Goal: Find specific page/section: Find specific page/section

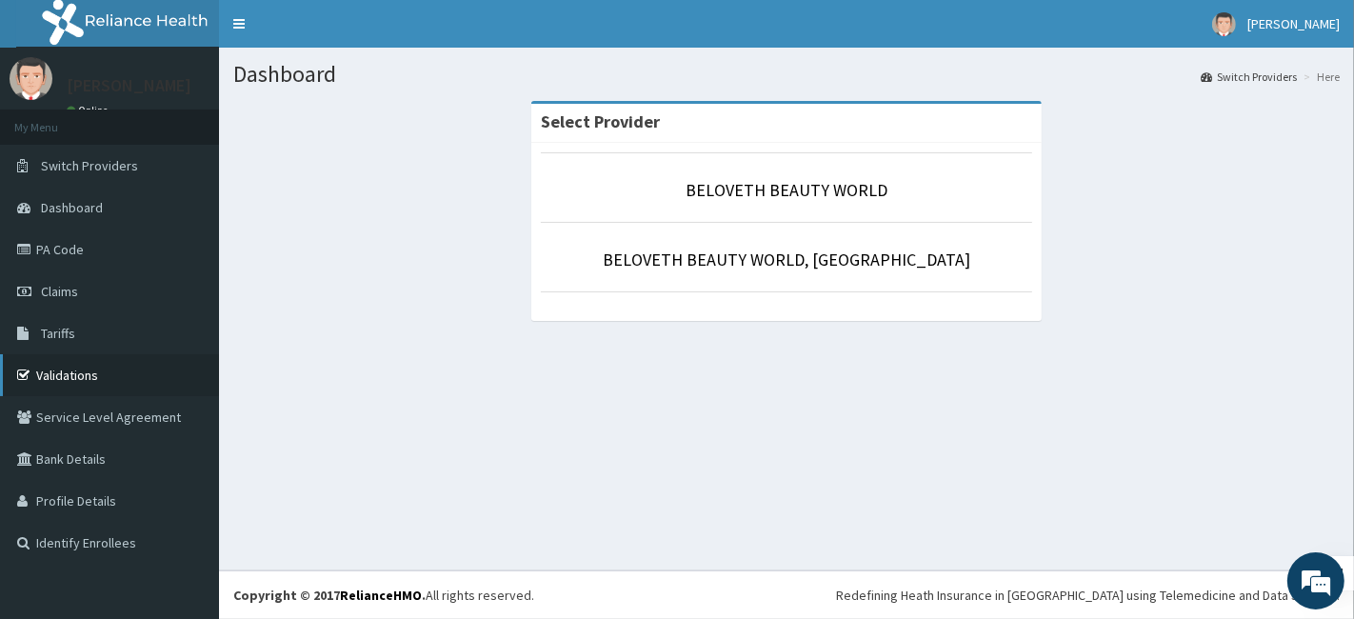
click at [63, 376] on link "Validations" at bounding box center [109, 375] width 219 height 42
click at [696, 266] on link "BELOVETH BEAUTY WORLD, [GEOGRAPHIC_DATA]" at bounding box center [787, 260] width 368 height 22
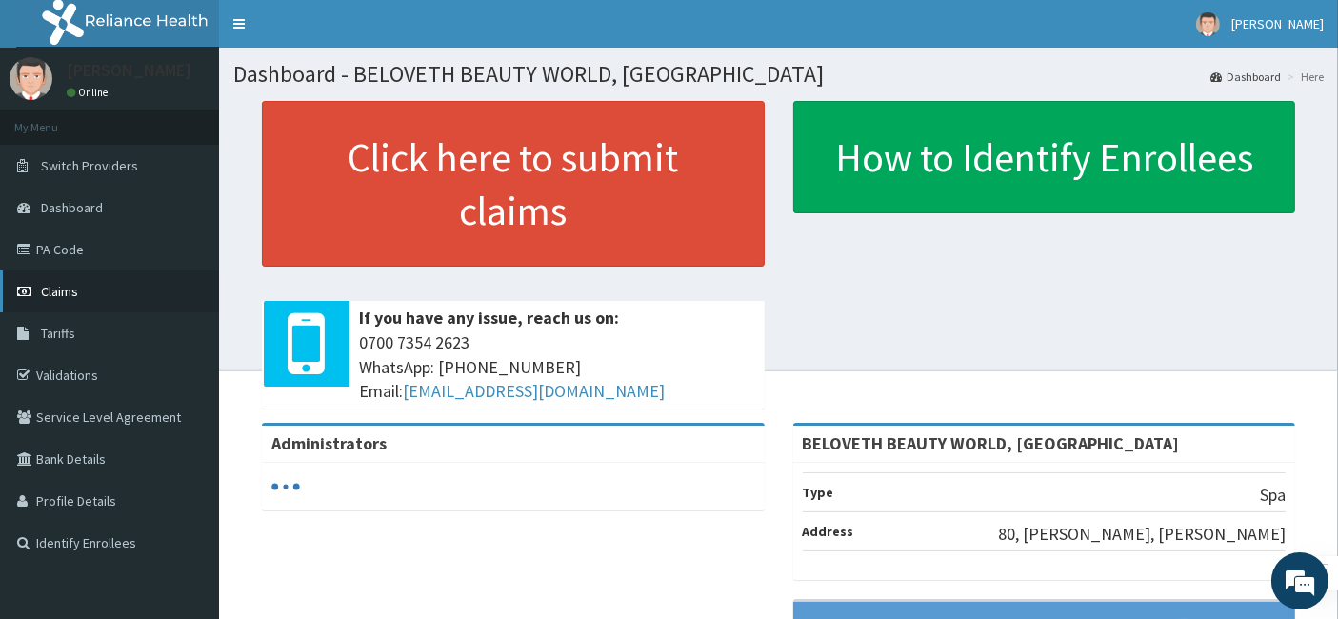
click at [111, 293] on link "Claims" at bounding box center [109, 291] width 219 height 42
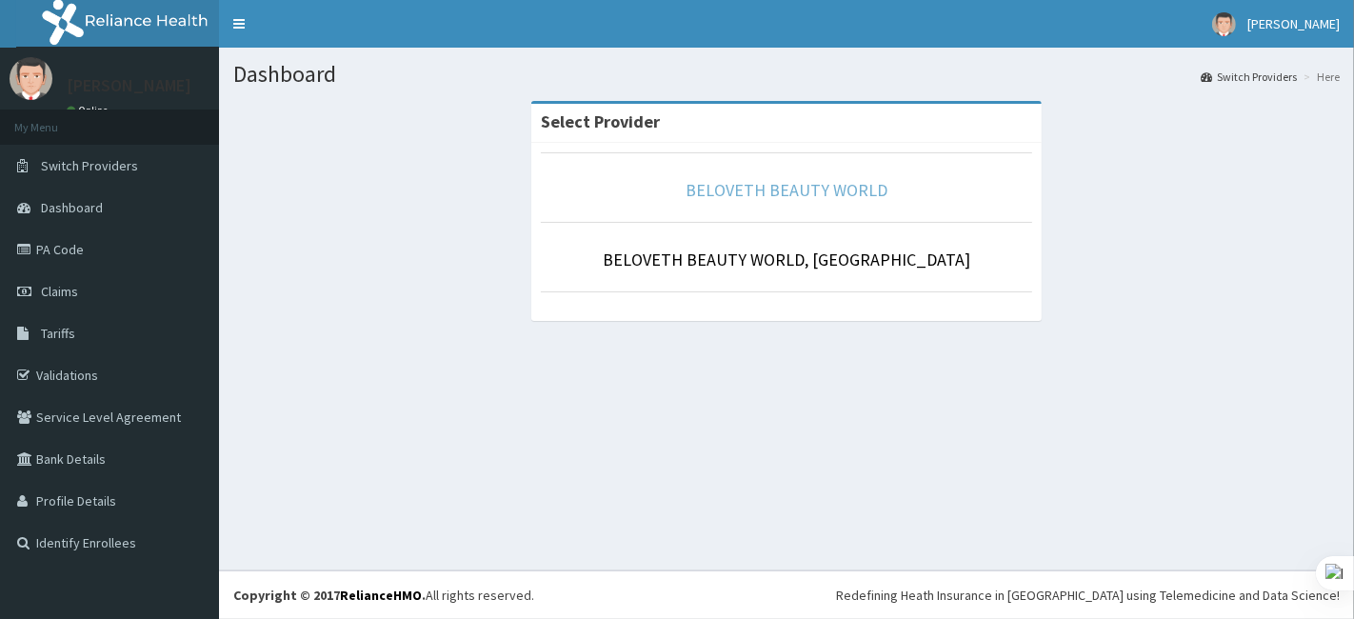
click at [791, 191] on link "BELOVETH BEAUTY WORLD" at bounding box center [787, 190] width 202 height 22
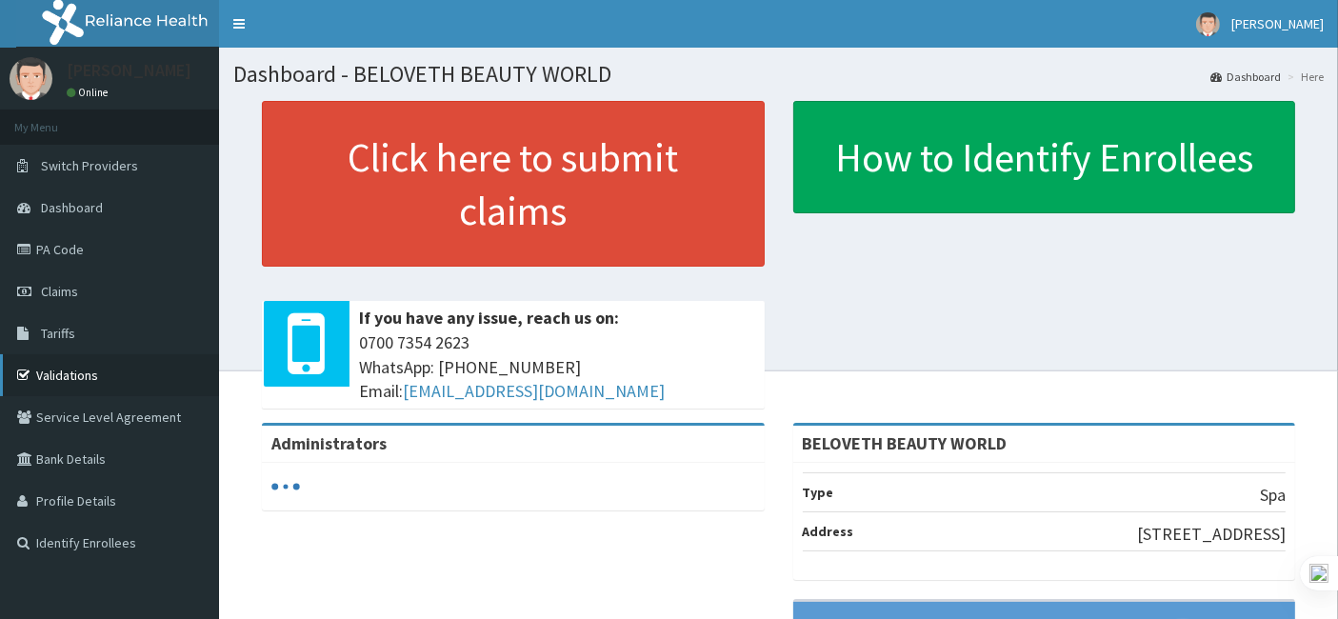
click at [110, 377] on link "Validations" at bounding box center [109, 375] width 219 height 42
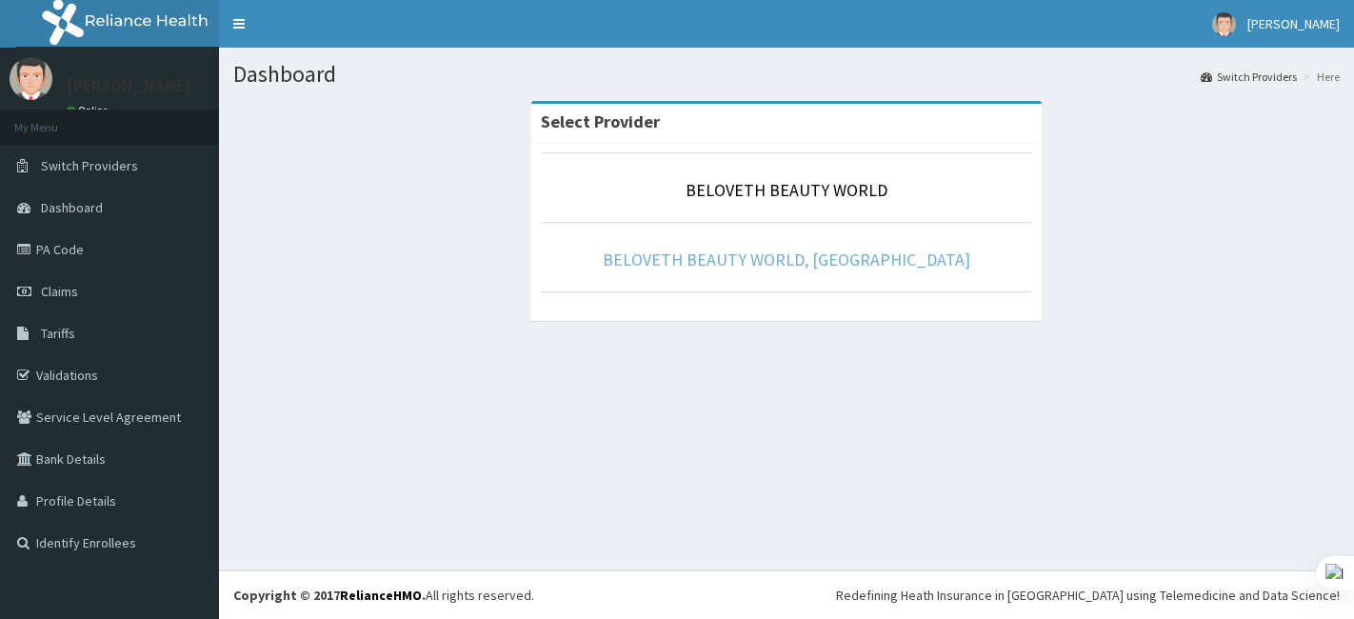
click at [800, 263] on link "BELOVETH BEAUTY WORLD, [GEOGRAPHIC_DATA]" at bounding box center [787, 260] width 368 height 22
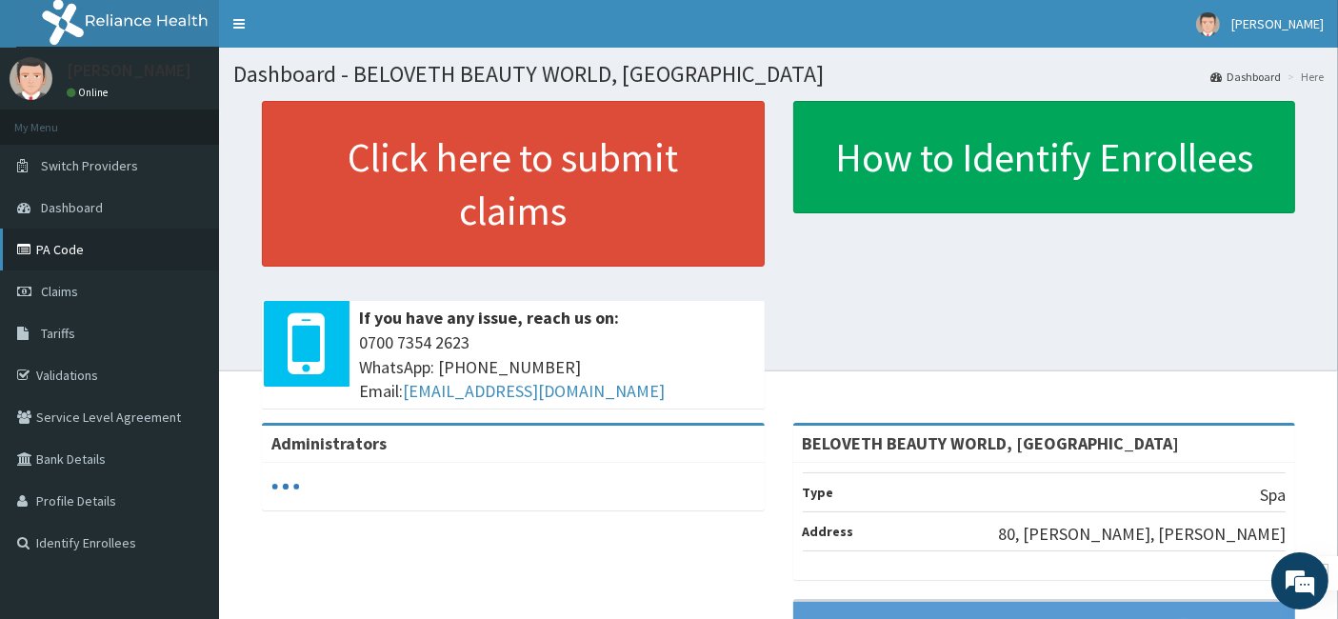
click at [99, 255] on link "PA Code" at bounding box center [109, 250] width 219 height 42
